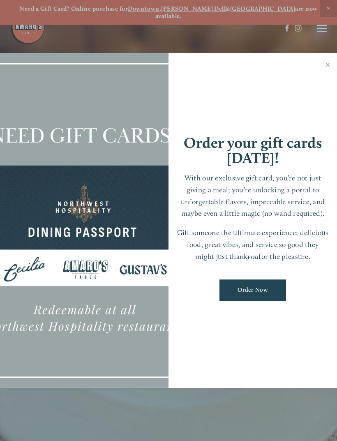
click at [327, 72] on link "Close" at bounding box center [327, 65] width 16 height 23
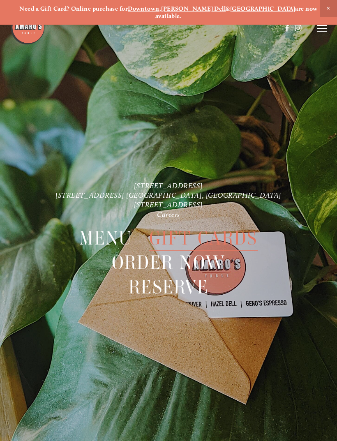
click at [324, 25] on line at bounding box center [322, 25] width 10 height 0
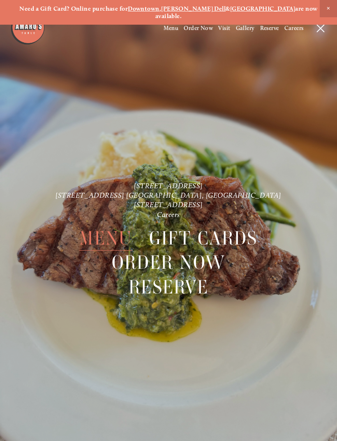
click at [110, 225] on span "Menu" at bounding box center [105, 237] width 53 height 25
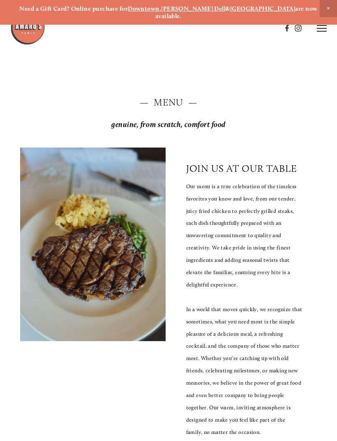
click at [321, 26] on icon at bounding box center [322, 28] width 10 height 7
click at [170, 26] on span "Menu" at bounding box center [170, 28] width 15 height 7
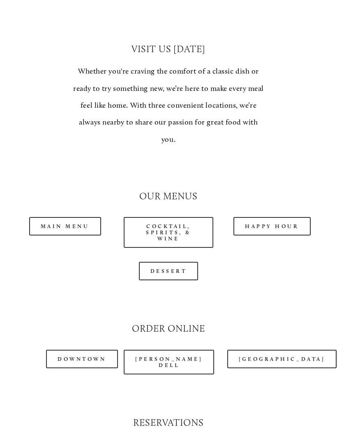
scroll to position [609, 0]
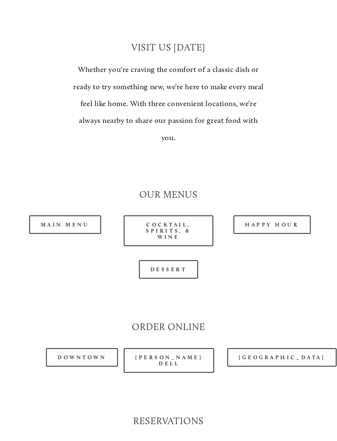
click at [277, 216] on link "Happy Hour" at bounding box center [271, 225] width 77 height 18
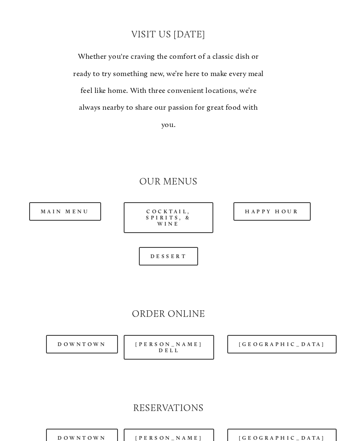
click at [69, 202] on link "Main Menu" at bounding box center [65, 211] width 72 height 18
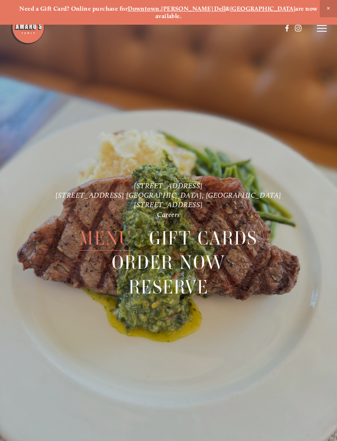
click at [324, 9] on span "Close Announcement" at bounding box center [327, 8] width 17 height 17
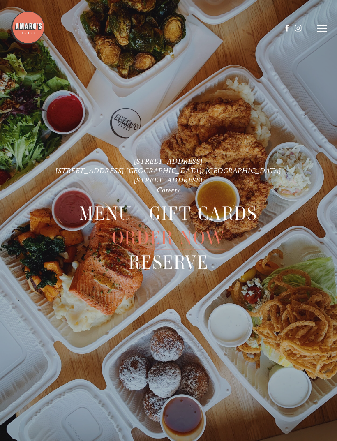
click at [107, 211] on span "Menu" at bounding box center [105, 213] width 53 height 25
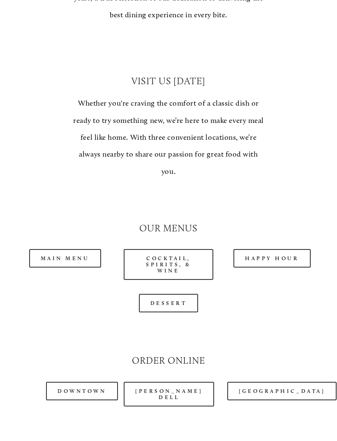
scroll to position [551, 0]
click at [266, 249] on link "Happy Hour" at bounding box center [271, 258] width 77 height 18
